Goal: Check status: Check status

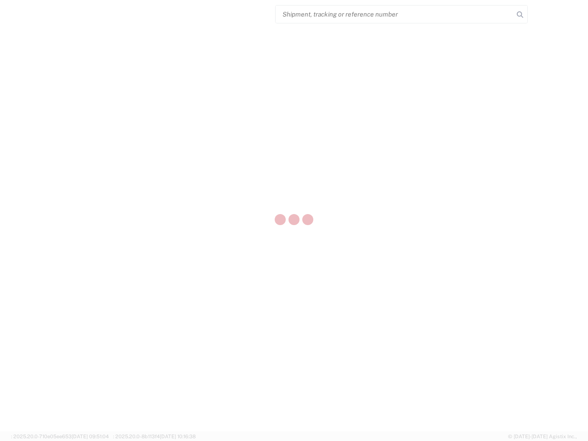
select select "US"
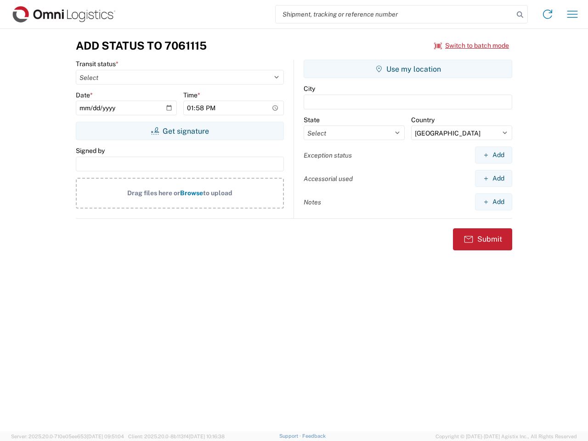
click at [395, 14] on input "search" at bounding box center [395, 14] width 238 height 17
click at [520, 15] on icon at bounding box center [520, 14] width 13 height 13
click at [548, 14] on icon at bounding box center [547, 14] width 15 height 15
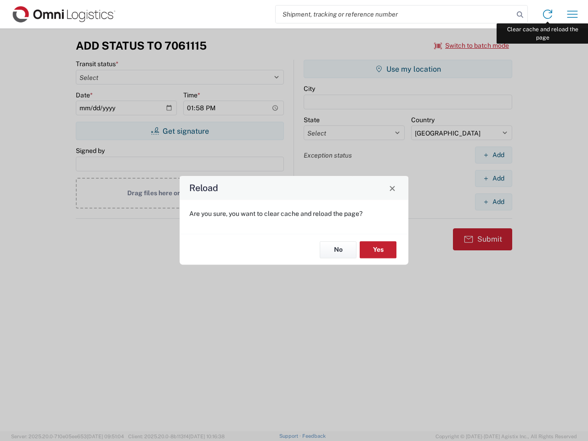
click at [573, 14] on div "Reload Are you sure, you want to clear cache and reload the page? No Yes" at bounding box center [294, 220] width 588 height 441
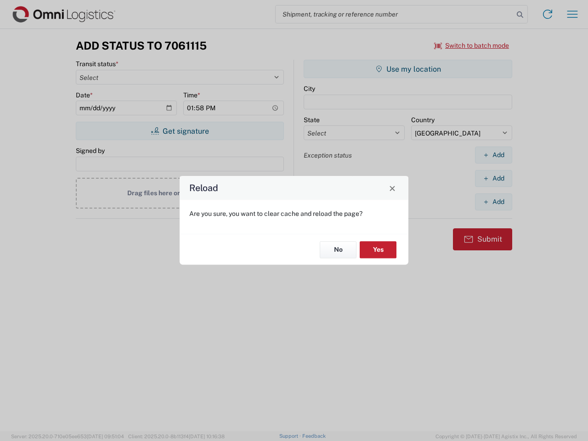
click at [472, 45] on div "Reload Are you sure, you want to clear cache and reload the page? No Yes" at bounding box center [294, 220] width 588 height 441
click at [180, 131] on div "Reload Are you sure, you want to clear cache and reload the page? No Yes" at bounding box center [294, 220] width 588 height 441
click at [408, 69] on div "Reload Are you sure, you want to clear cache and reload the page? No Yes" at bounding box center [294, 220] width 588 height 441
click at [494, 155] on div "Reload Are you sure, you want to clear cache and reload the page? No Yes" at bounding box center [294, 220] width 588 height 441
click at [494, 178] on div "Reload Are you sure, you want to clear cache and reload the page? No Yes" at bounding box center [294, 220] width 588 height 441
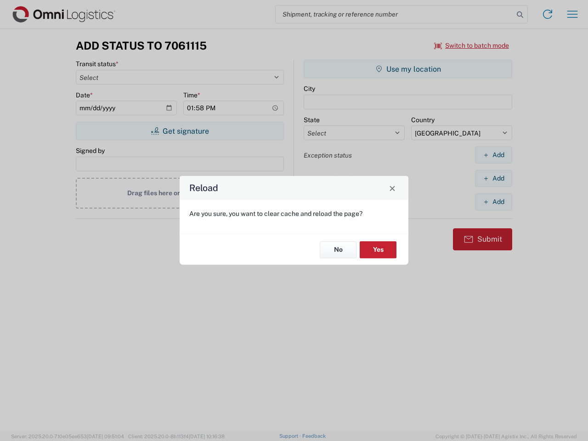
click at [494, 202] on div "Reload Are you sure, you want to clear cache and reload the page? No Yes" at bounding box center [294, 220] width 588 height 441
